Goal: Task Accomplishment & Management: Manage account settings

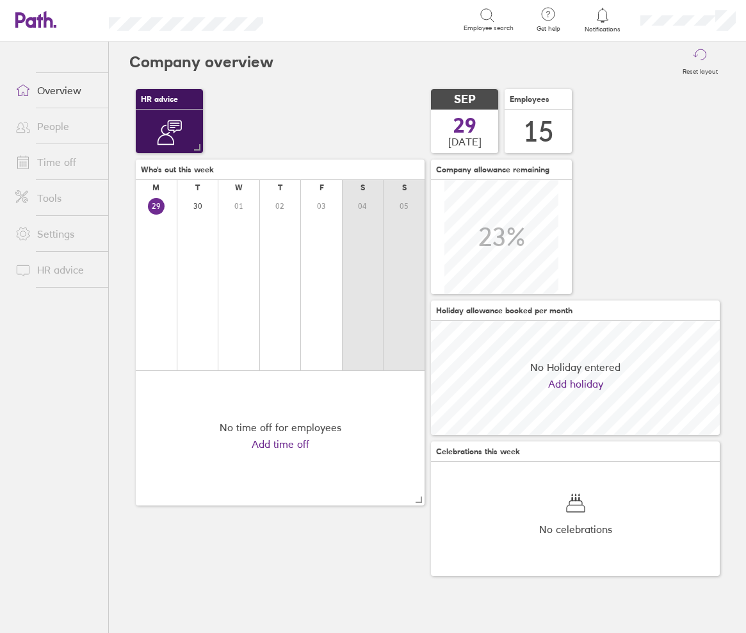
scroll to position [114, 289]
click at [65, 160] on link "Time off" at bounding box center [56, 162] width 103 height 26
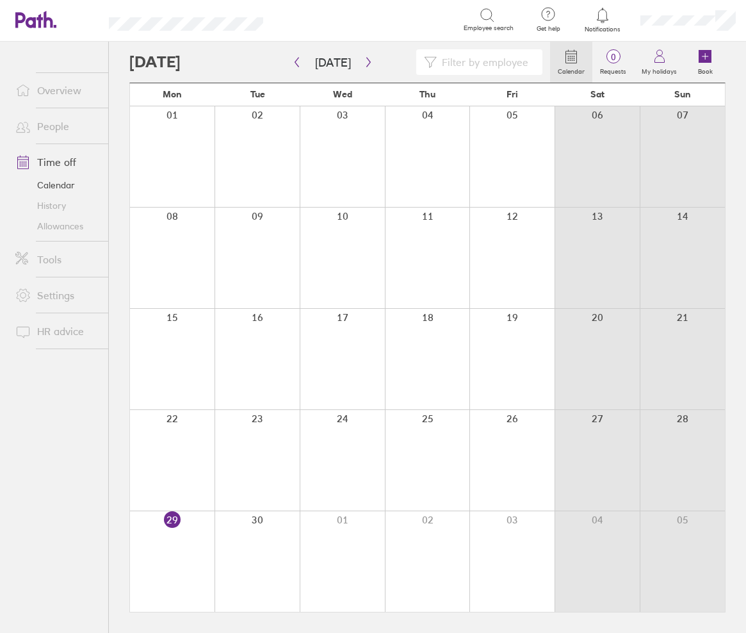
click at [69, 226] on link "Allowances" at bounding box center [56, 226] width 103 height 20
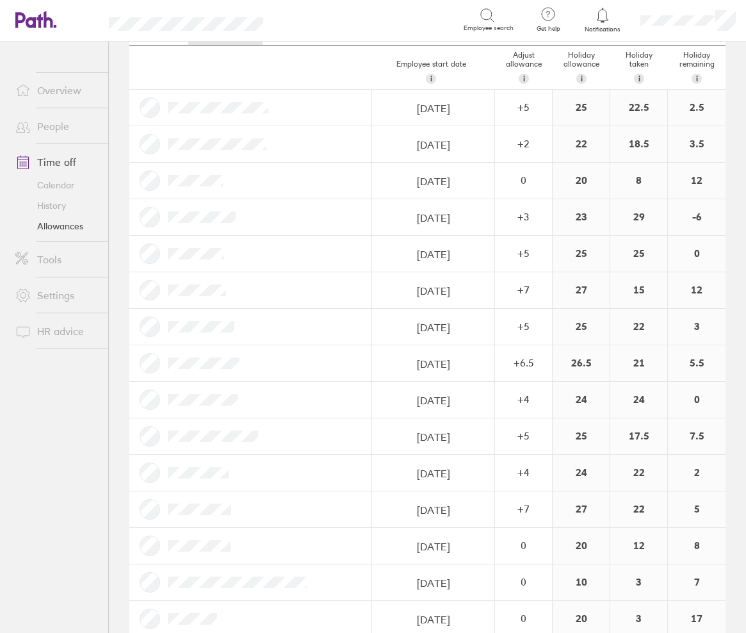
scroll to position [89, 0]
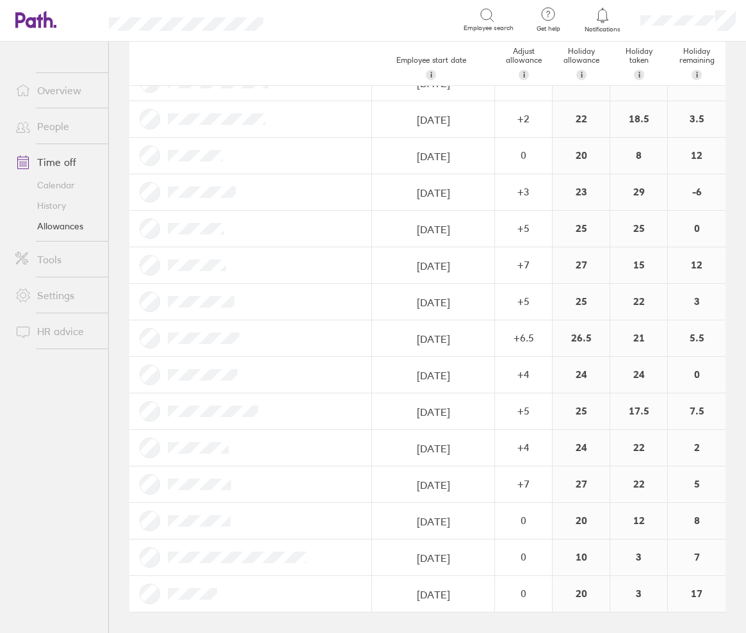
click at [698, 516] on div "8" at bounding box center [697, 521] width 58 height 36
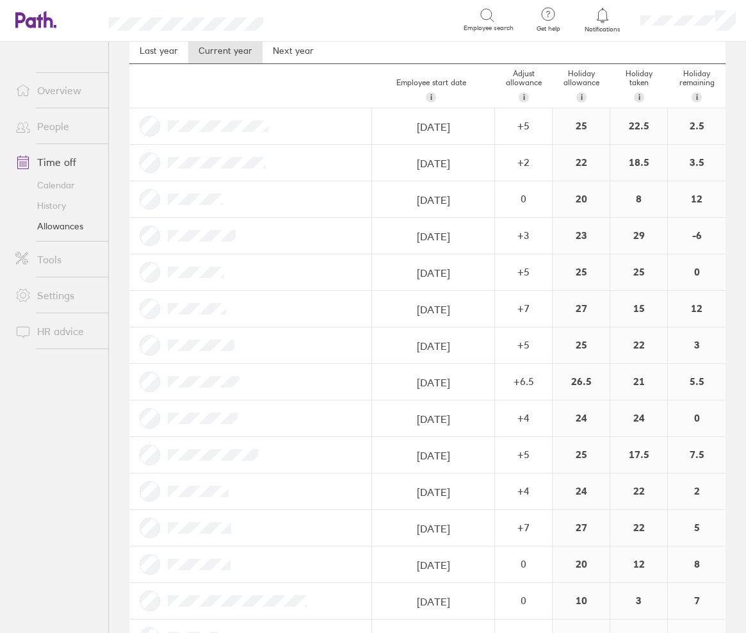
scroll to position [0, 0]
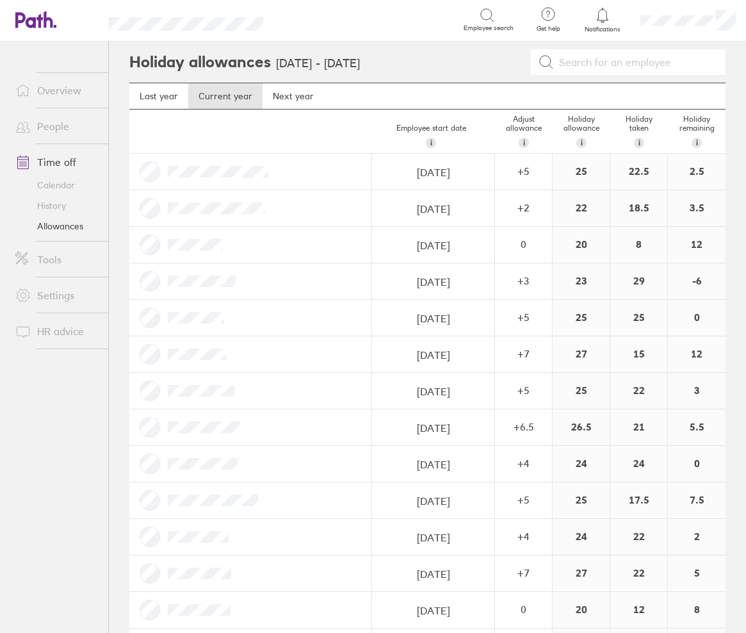
click at [69, 186] on link "Calendar" at bounding box center [56, 185] width 103 height 20
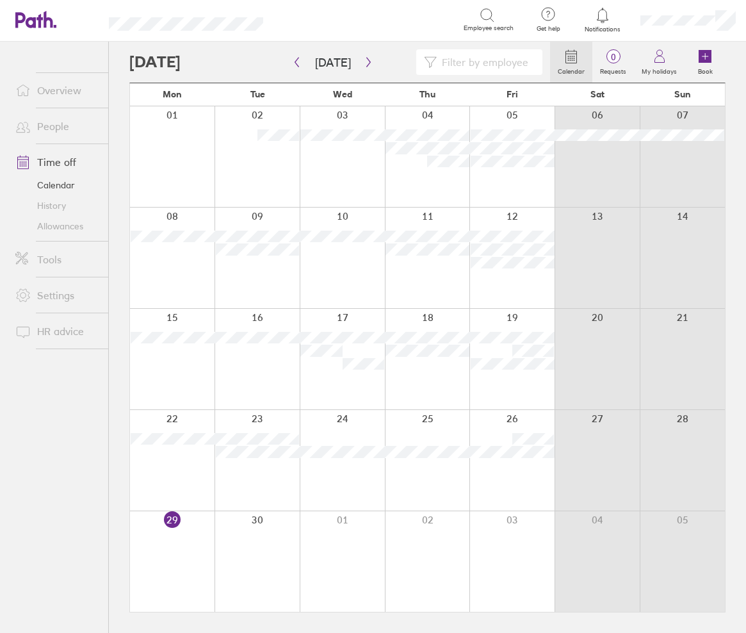
click at [482, 51] on input at bounding box center [486, 62] width 98 height 24
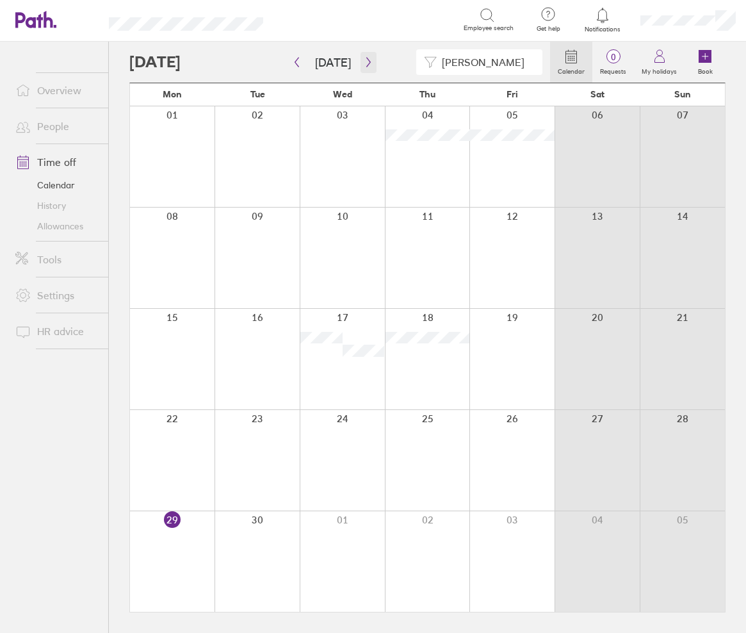
type input "[PERSON_NAME]"
click at [369, 67] on icon "button" at bounding box center [369, 62] width 10 height 10
click at [369, 62] on icon "button" at bounding box center [369, 62] width 10 height 10
click at [394, 59] on div "[PERSON_NAME]" at bounding box center [339, 62] width 421 height 26
click at [364, 62] on icon "button" at bounding box center [369, 62] width 10 height 10
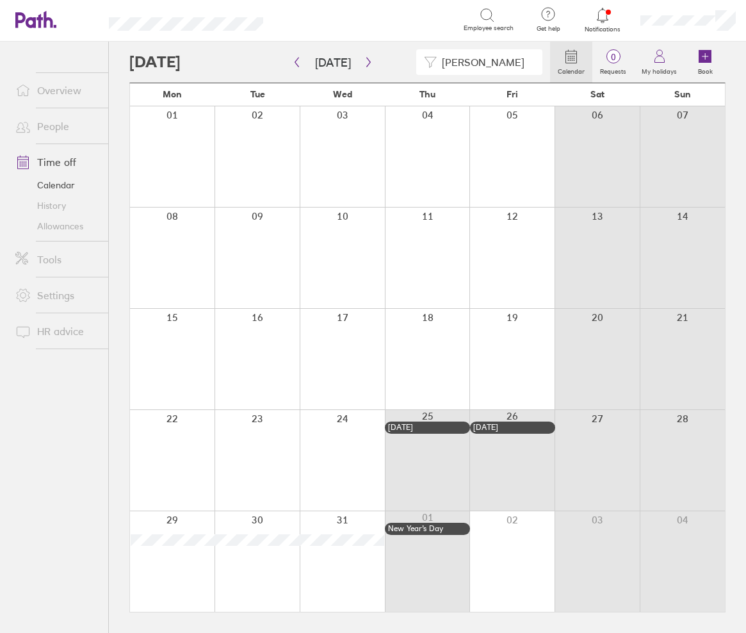
click at [71, 229] on link "Allowances" at bounding box center [56, 226] width 103 height 20
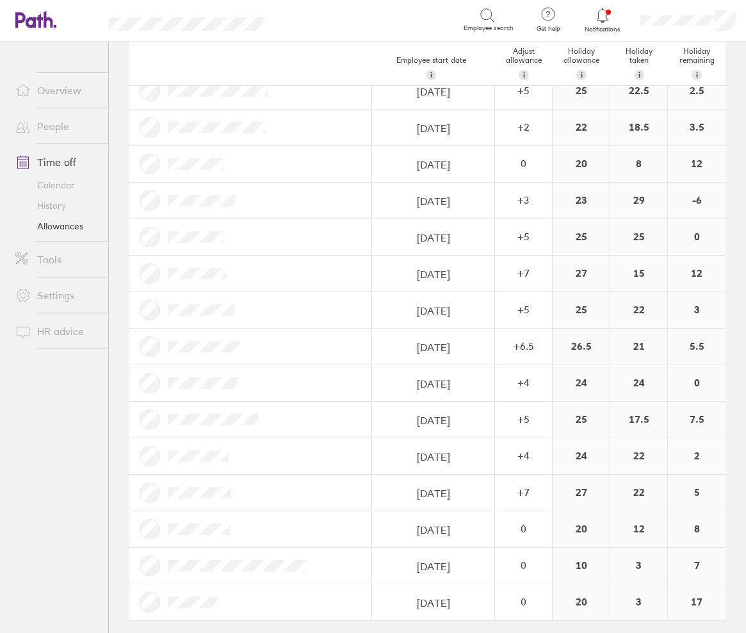
scroll to position [89, 0]
